Goal: Transaction & Acquisition: Purchase product/service

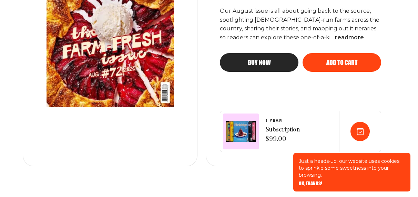
scroll to position [220, 0]
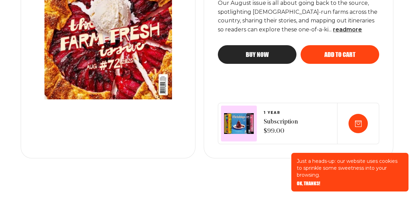
click at [239, 123] on img at bounding box center [239, 123] width 30 height 21
click at [357, 123] on icon at bounding box center [358, 123] width 7 height 7
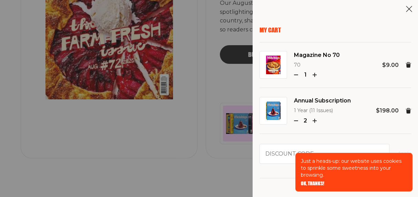
click at [296, 121] on use "button" at bounding box center [295, 121] width 3 height 0
click at [294, 74] on icon "button" at bounding box center [296, 75] width 4 height 4
click at [296, 74] on icon "button" at bounding box center [296, 75] width 4 height 4
click at [296, 75] on use "button" at bounding box center [295, 75] width 3 height 0
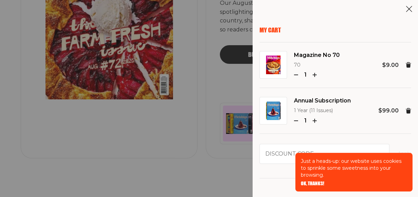
click at [296, 75] on use "button" at bounding box center [295, 75] width 3 height 0
click at [406, 65] on use at bounding box center [409, 65] width 6 height 6
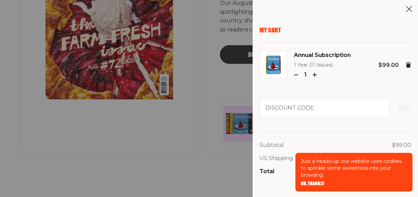
scroll to position [26, 0]
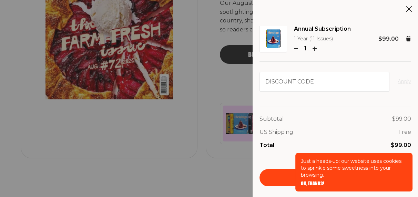
click at [316, 181] on span "OK, THANKS!" at bounding box center [312, 178] width 23 height 5
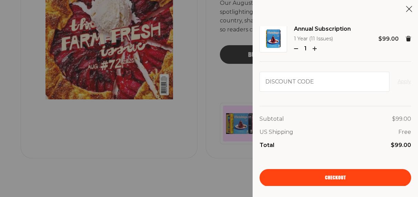
click at [331, 175] on span "Checkout" at bounding box center [335, 172] width 21 height 5
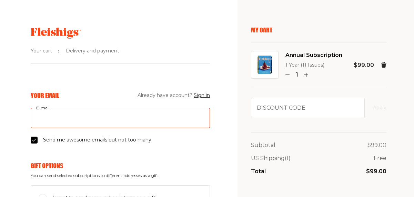
click at [64, 122] on input "E-mail" at bounding box center [120, 118] width 179 height 20
type input "rosette@bell.net"
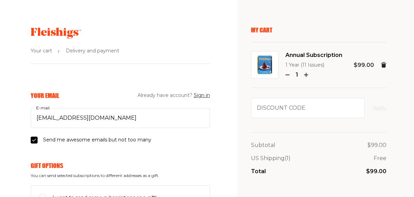
type input "Rosette"
type input "Rutman"
type input "748 Briar Hill Avenue"
type input "4165238463"
type input "M6B 1L3"
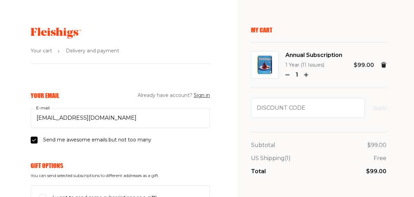
type input "Toronto"
select select "CA"
select select "Ontario"
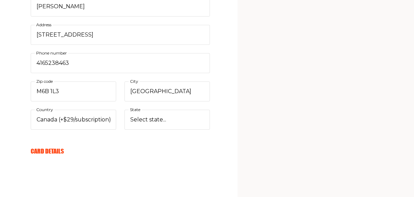
scroll to position [303, 0]
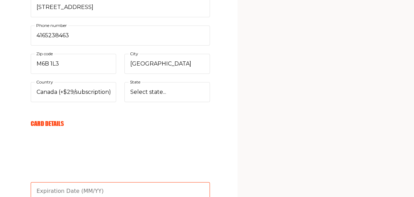
click at [56, 192] on input "text" at bounding box center [120, 191] width 179 height 18
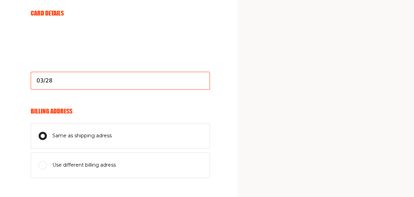
scroll to position [469, 0]
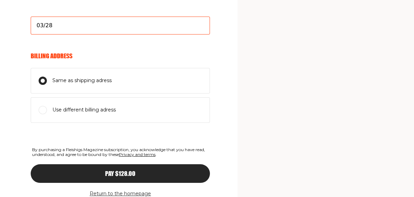
type input "03/28"
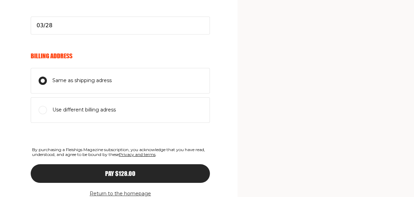
click at [122, 170] on span "Pay $128.00" at bounding box center [120, 167] width 30 height 6
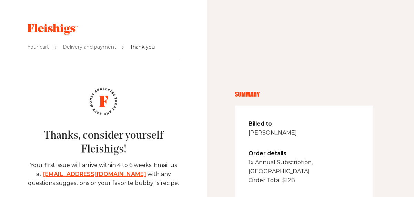
scroll to position [40, 0]
